Goal: Information Seeking & Learning: Learn about a topic

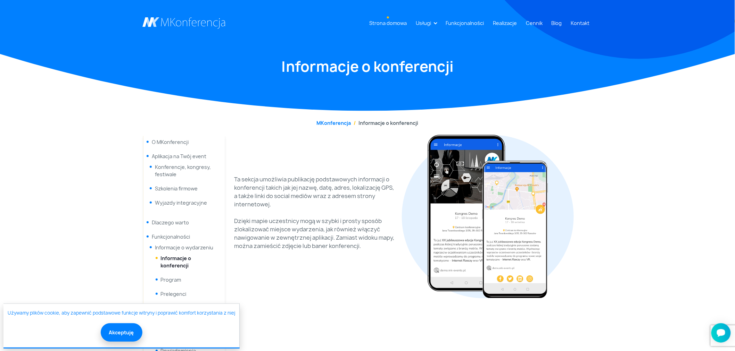
click at [380, 20] on link "Strona domowa" at bounding box center [387, 23] width 43 height 13
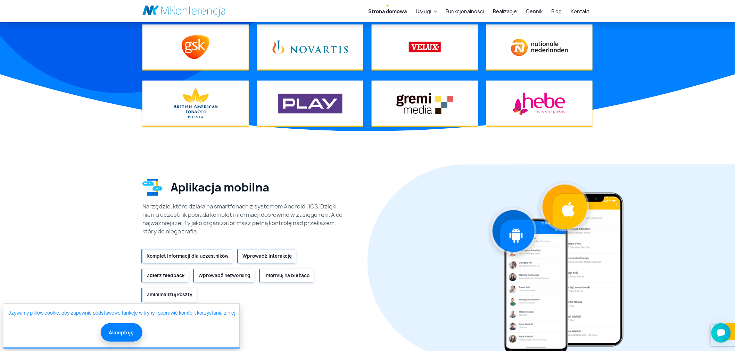
scroll to position [694, 0]
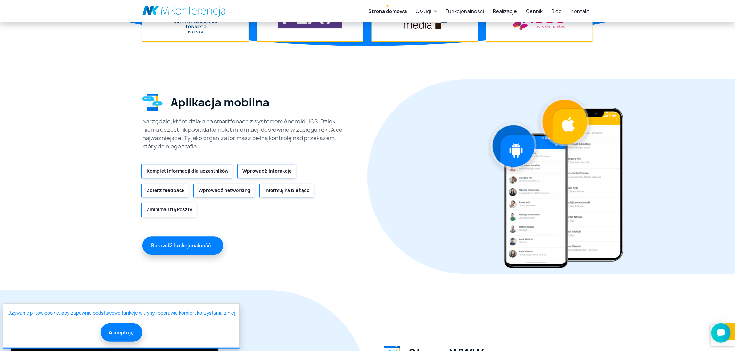
click at [198, 173] on li "Komplet informacji dla uczestników" at bounding box center [187, 172] width 90 height 14
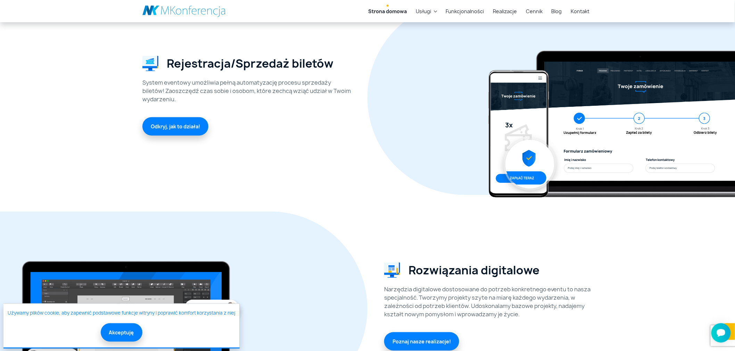
scroll to position [1196, 0]
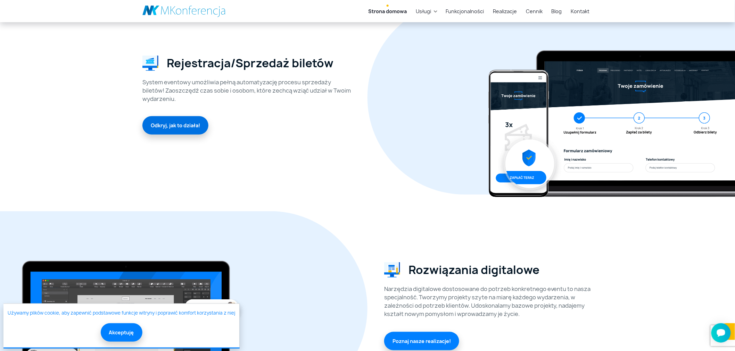
click at [162, 125] on link "Odkryj, jak to działa!" at bounding box center [175, 125] width 66 height 18
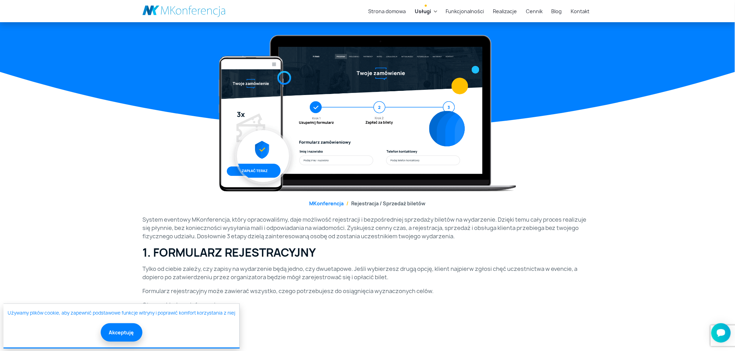
scroll to position [39, 0]
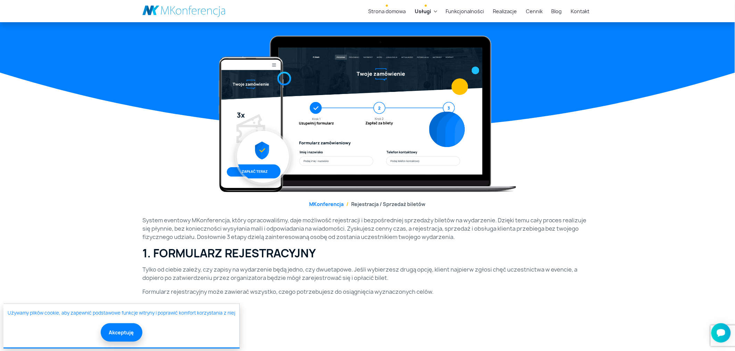
click at [388, 9] on link "Strona domowa" at bounding box center [386, 11] width 43 height 13
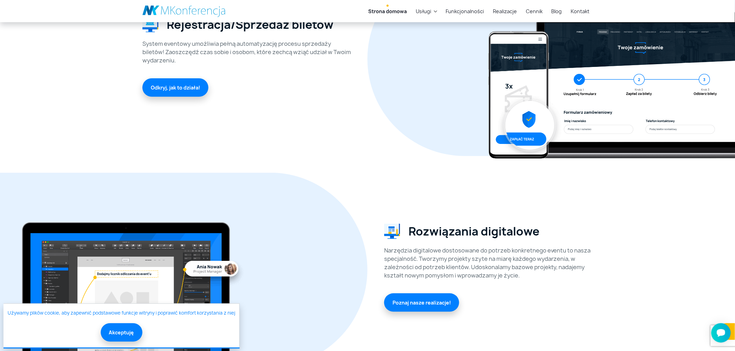
scroll to position [1427, 0]
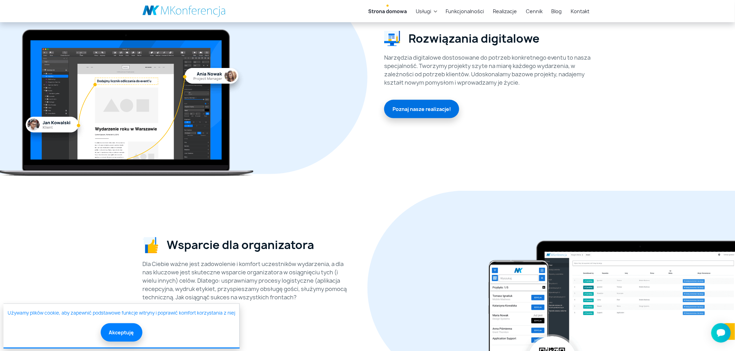
click at [433, 106] on link "Poznaj nasze realizacje!" at bounding box center [421, 109] width 75 height 18
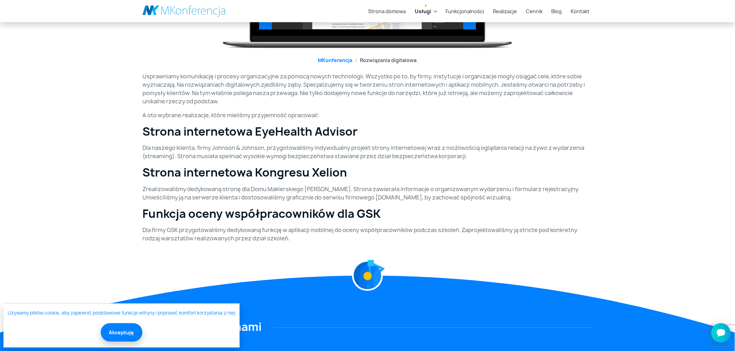
scroll to position [231, 0]
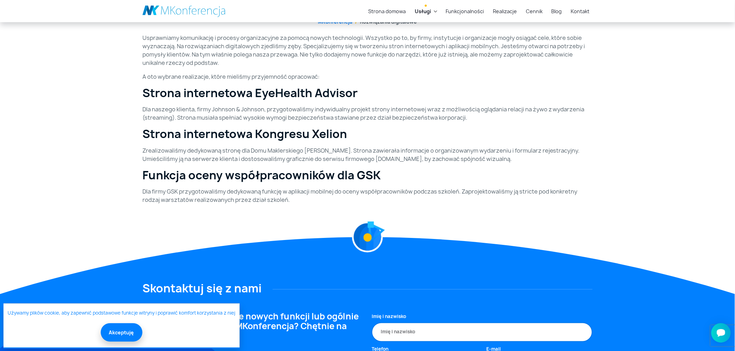
click at [295, 92] on h2 "Strona internetowa EyeHealth Advisor" at bounding box center [367, 92] width 450 height 13
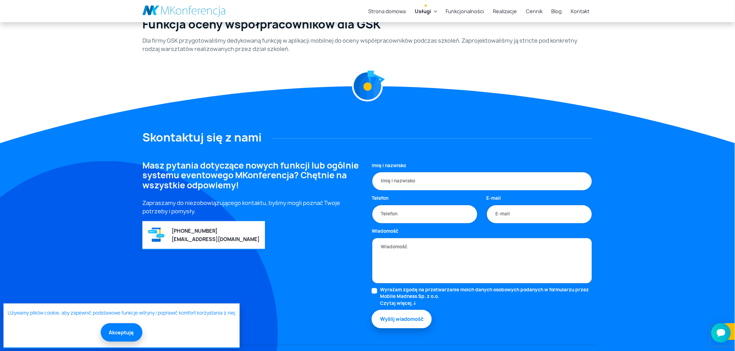
scroll to position [369, 0]
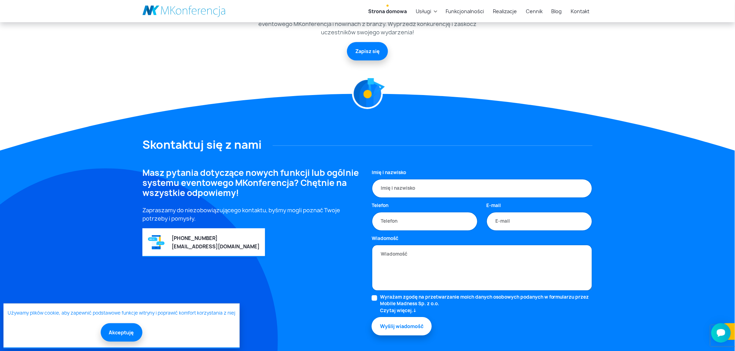
scroll to position [1867, 0]
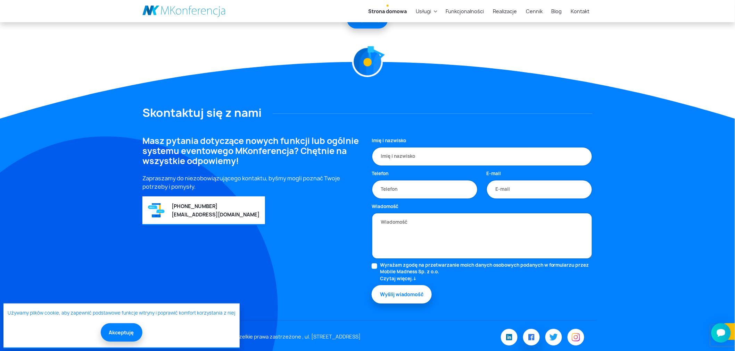
click at [533, 334] on img at bounding box center [531, 337] width 6 height 6
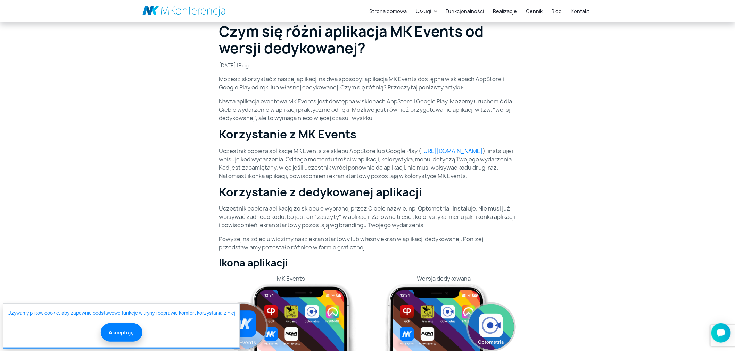
scroll to position [154, 0]
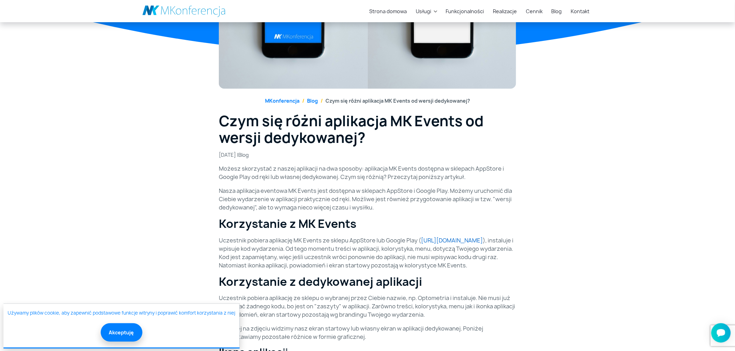
click at [421, 244] on link "https://mkonferencja.pl/aplikacja/mk-events.html" at bounding box center [452, 241] width 62 height 8
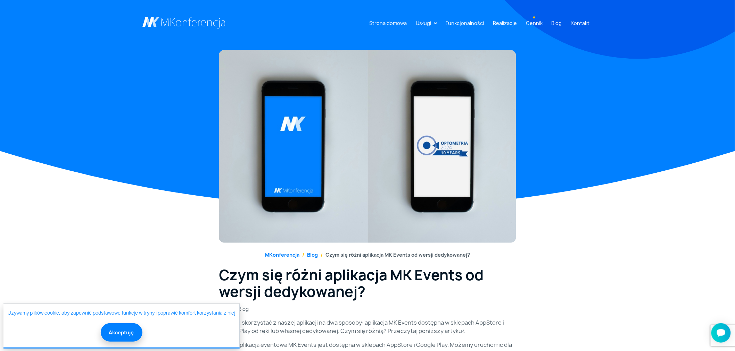
click at [532, 24] on link "Cennik" at bounding box center [534, 23] width 22 height 13
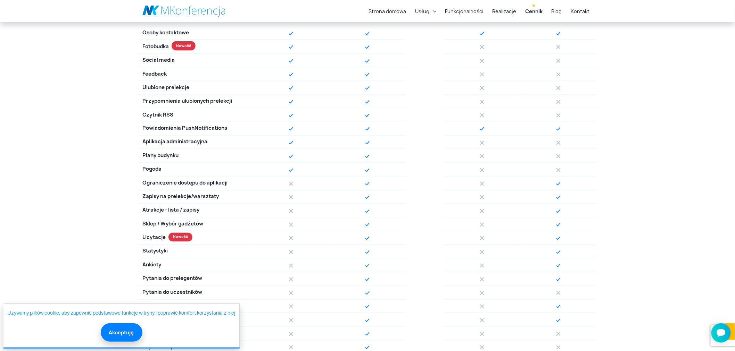
scroll to position [231, 0]
